Goal: Task Accomplishment & Management: Manage account settings

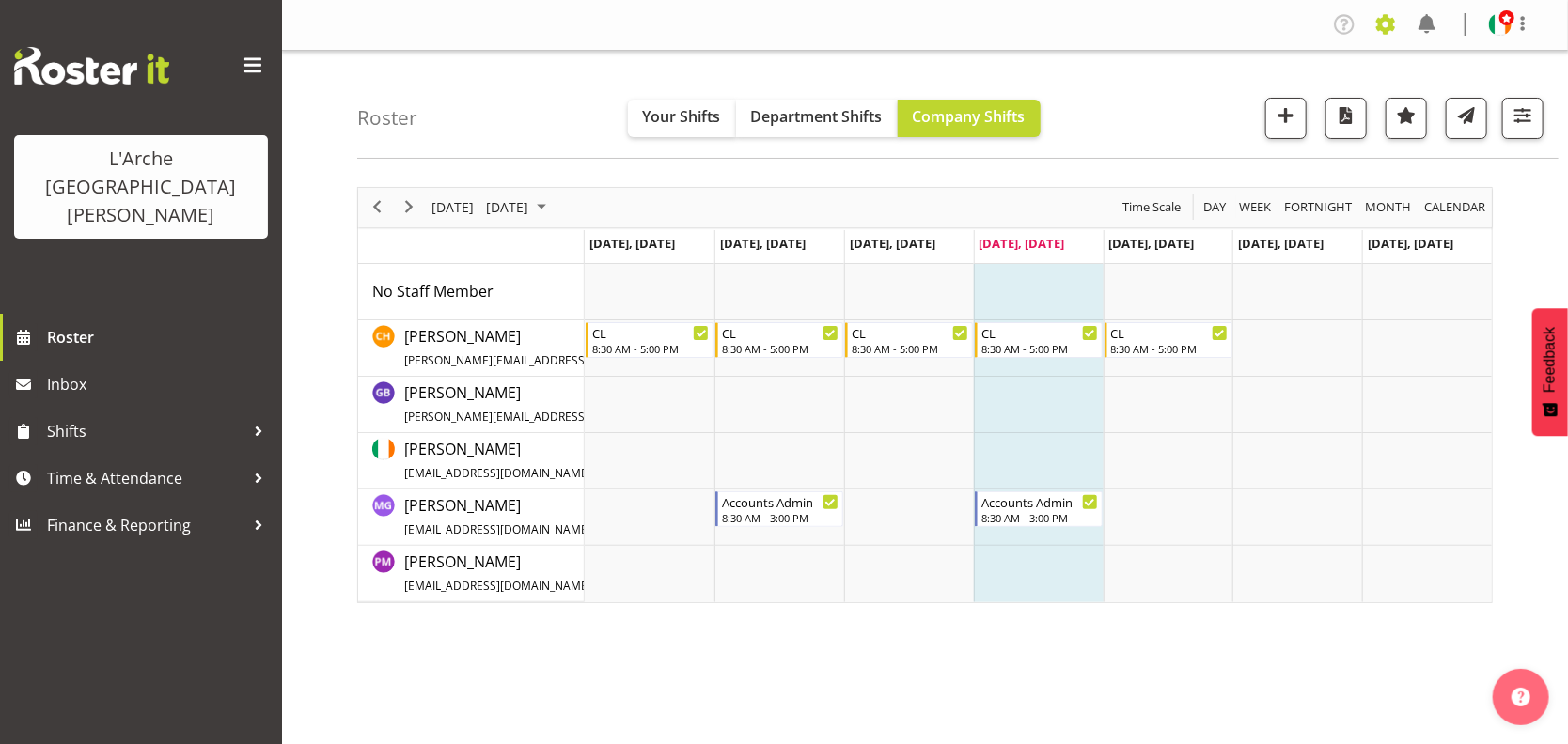
click at [1386, 21] on span at bounding box center [1385, 24] width 30 height 30
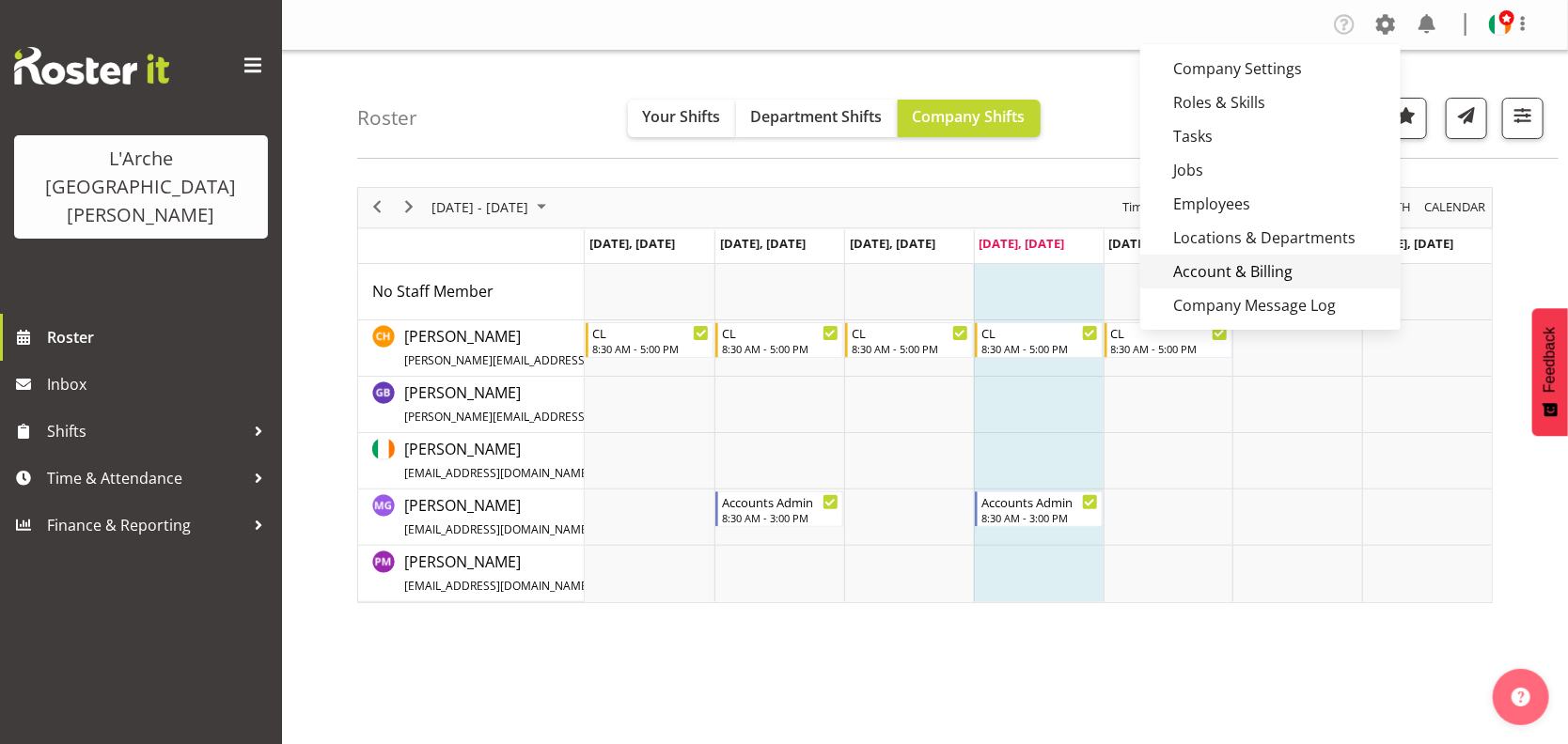
click at [1265, 268] on link "Account & Billing" at bounding box center [1270, 271] width 260 height 34
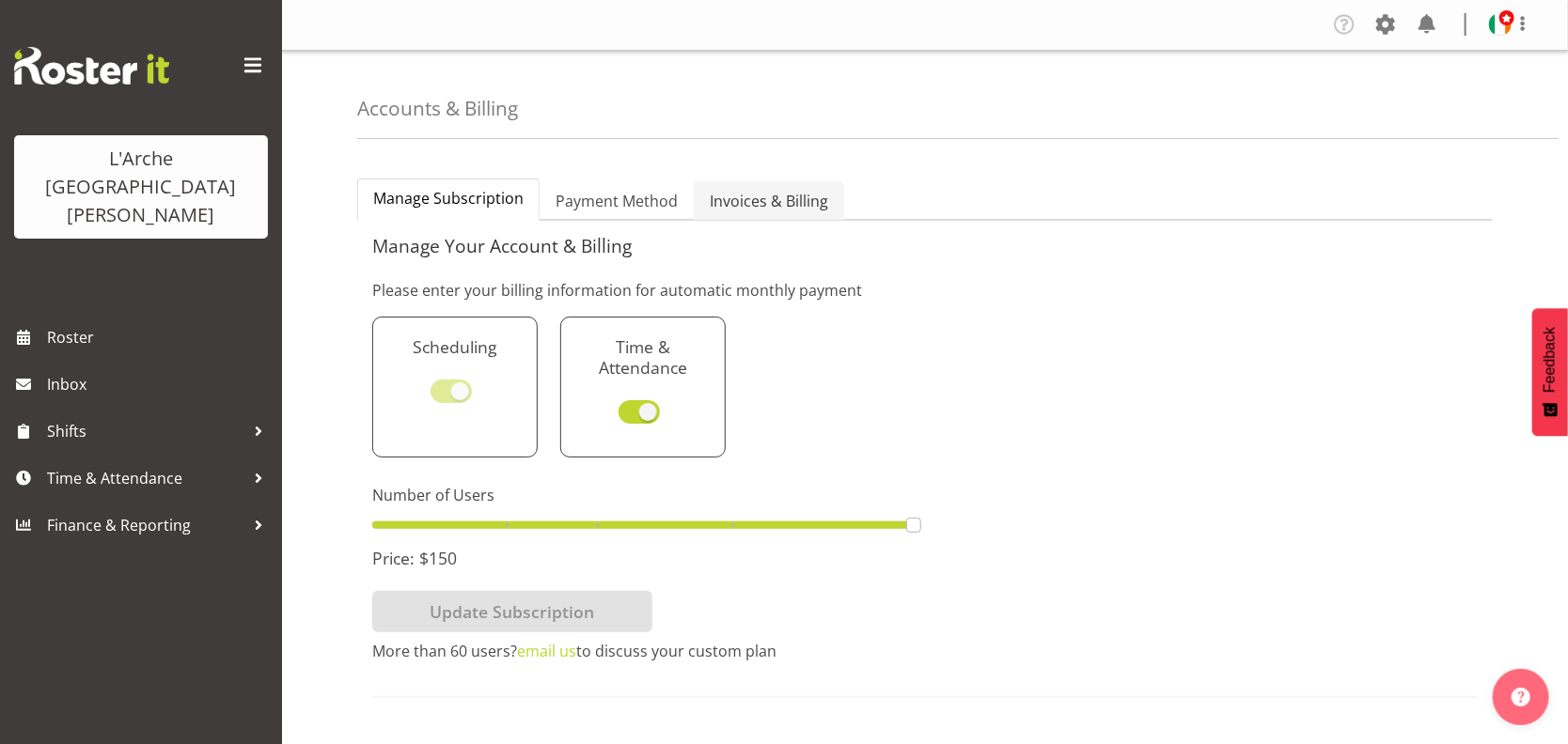
click at [788, 201] on span "Invoices & Billing" at bounding box center [768, 201] width 118 height 23
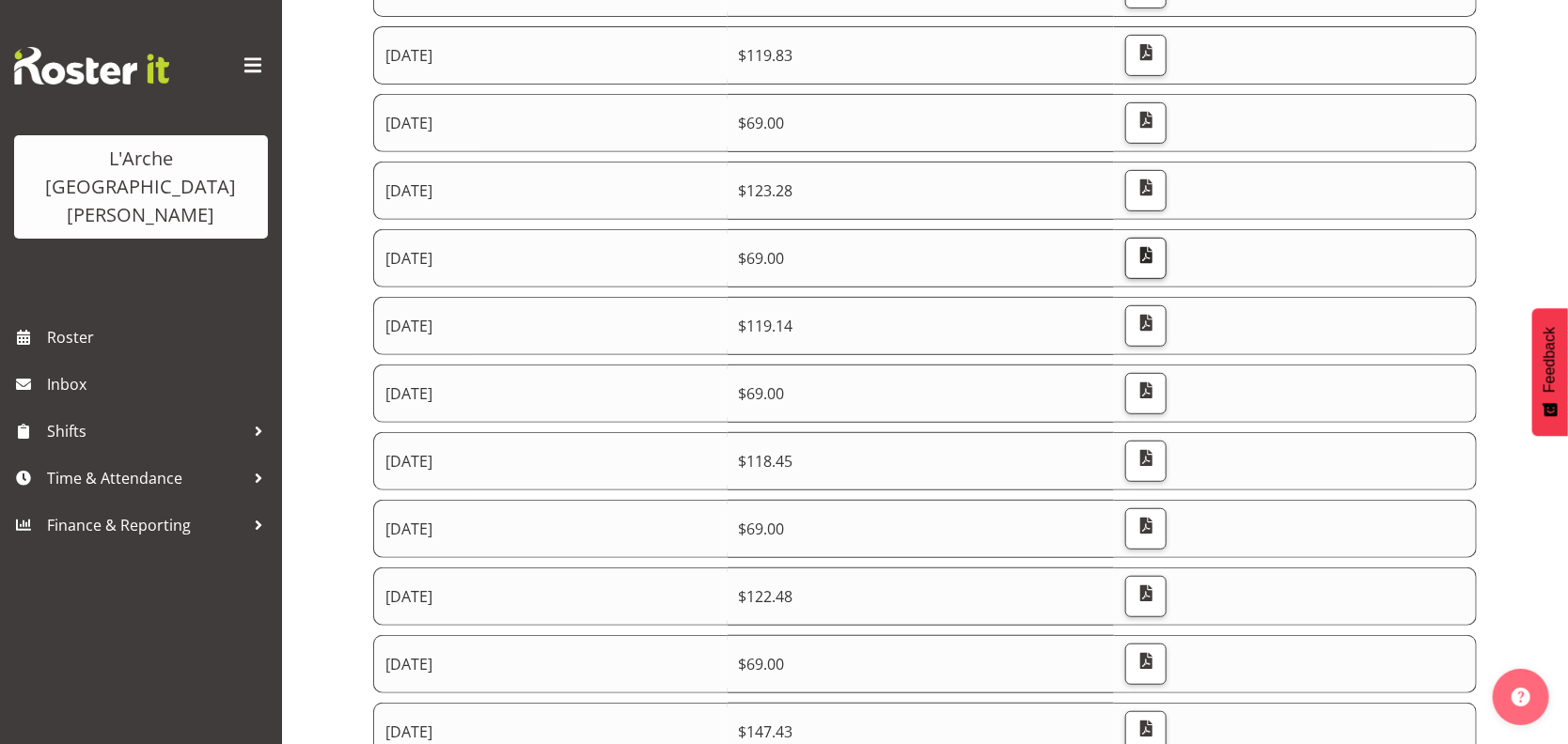
scroll to position [188, 0]
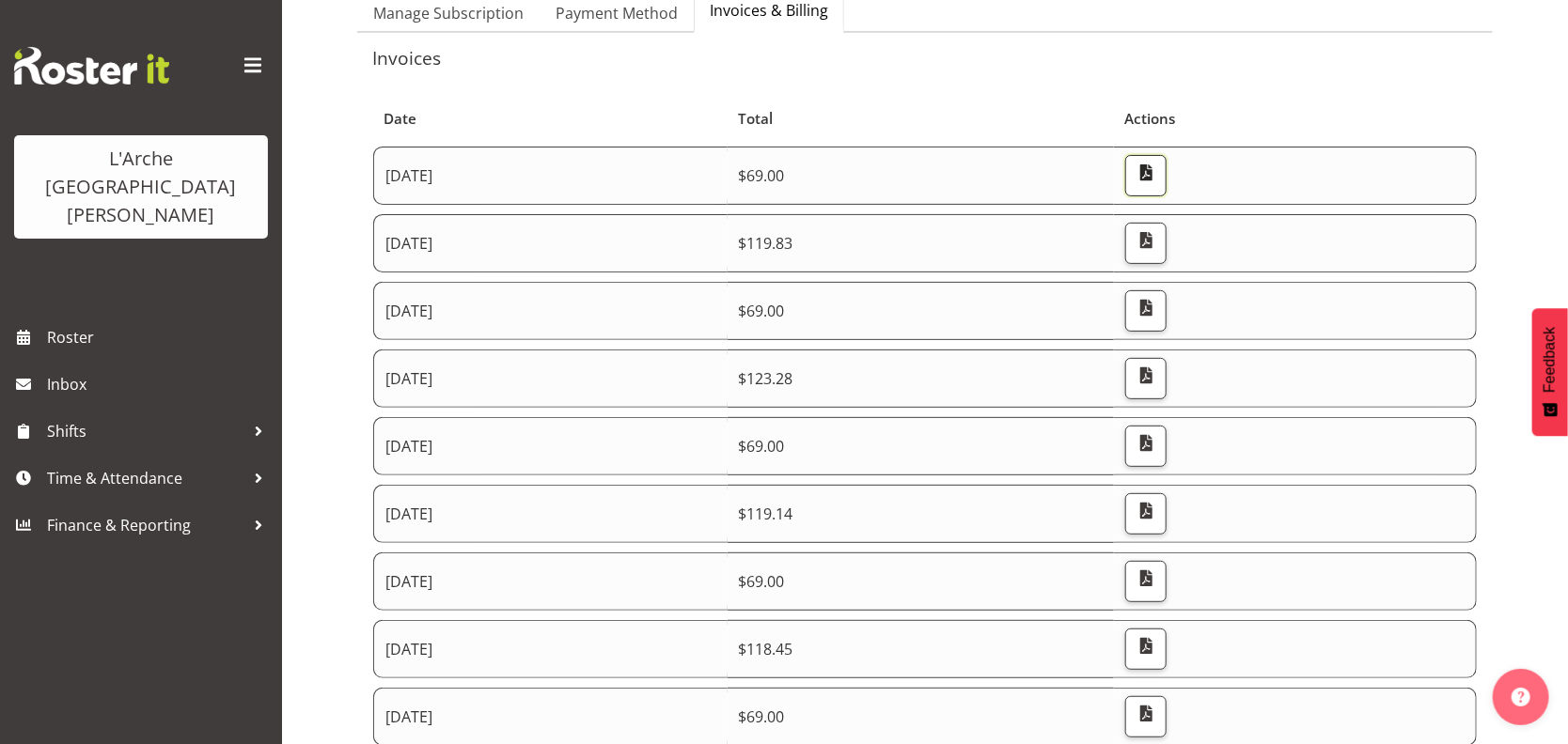
click at [1158, 165] on span "button" at bounding box center [1145, 173] width 24 height 24
click at [1158, 242] on span "button" at bounding box center [1145, 240] width 24 height 24
